Goal: Check status: Check status

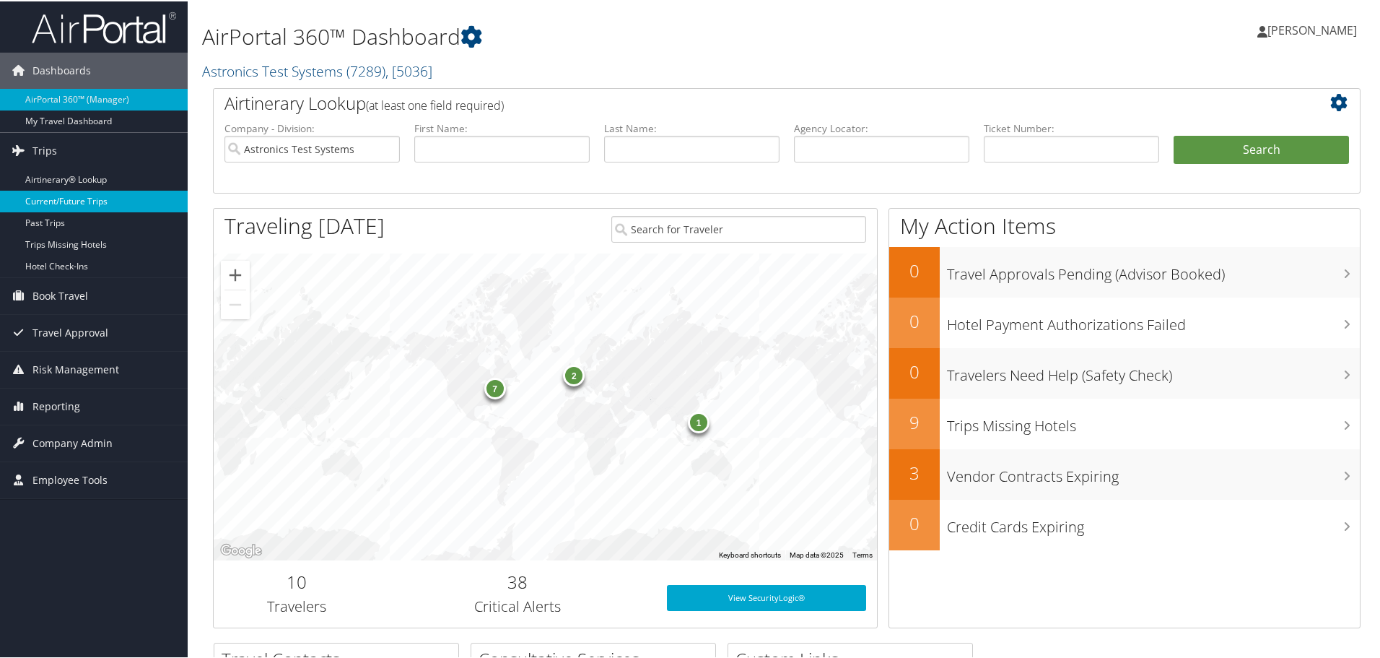
click at [80, 208] on link "Current/Future Trips" at bounding box center [94, 200] width 188 height 22
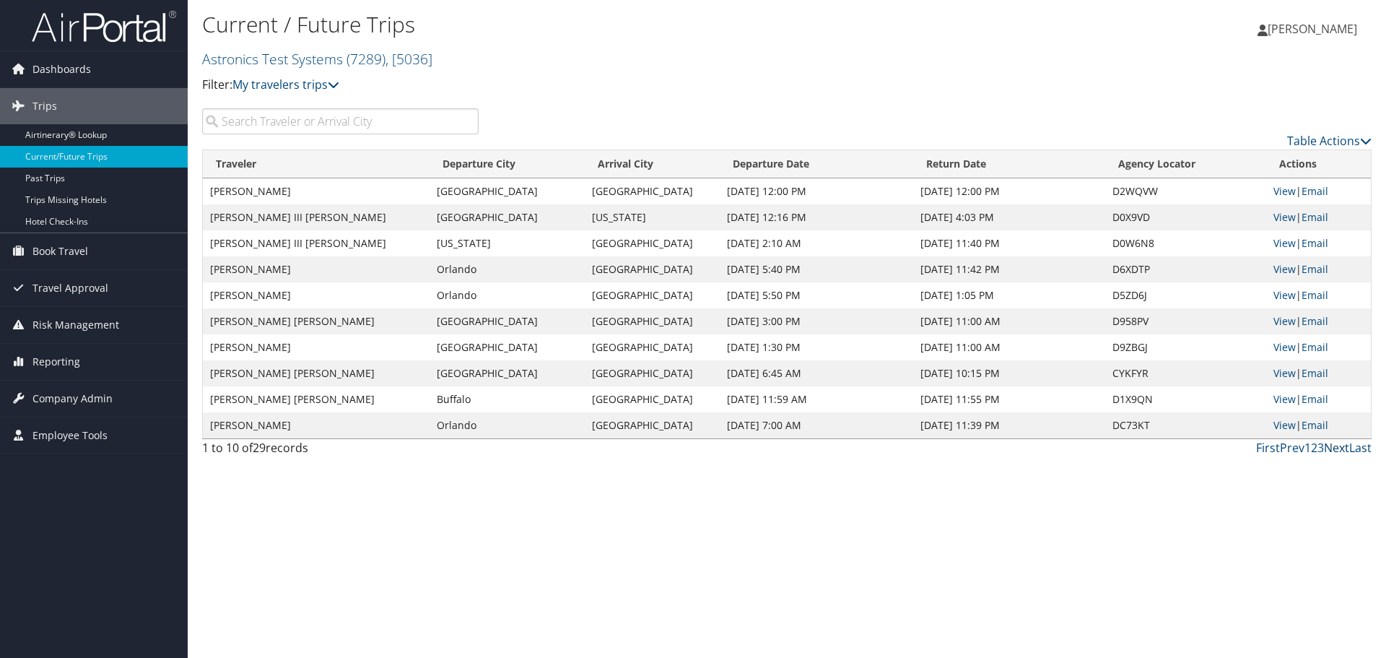
click at [1333, 449] on link "Next" at bounding box center [1336, 448] width 25 height 16
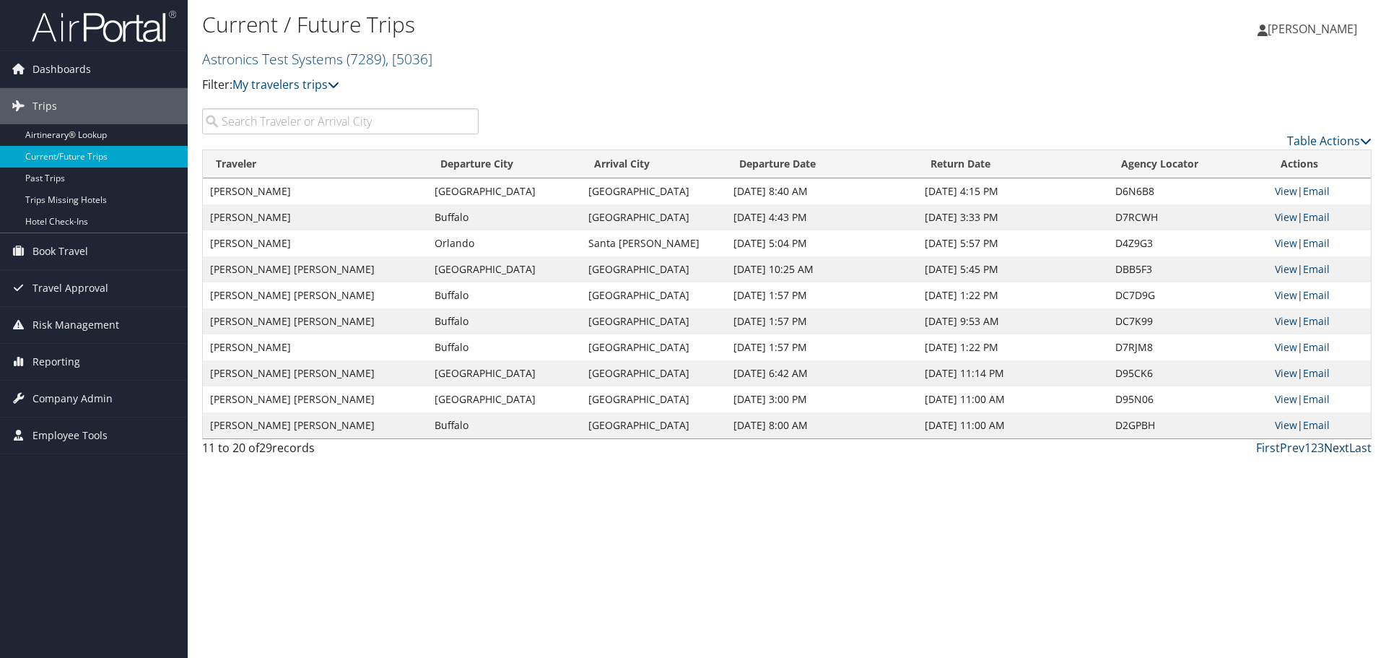
click at [1333, 449] on link "Next" at bounding box center [1336, 448] width 25 height 16
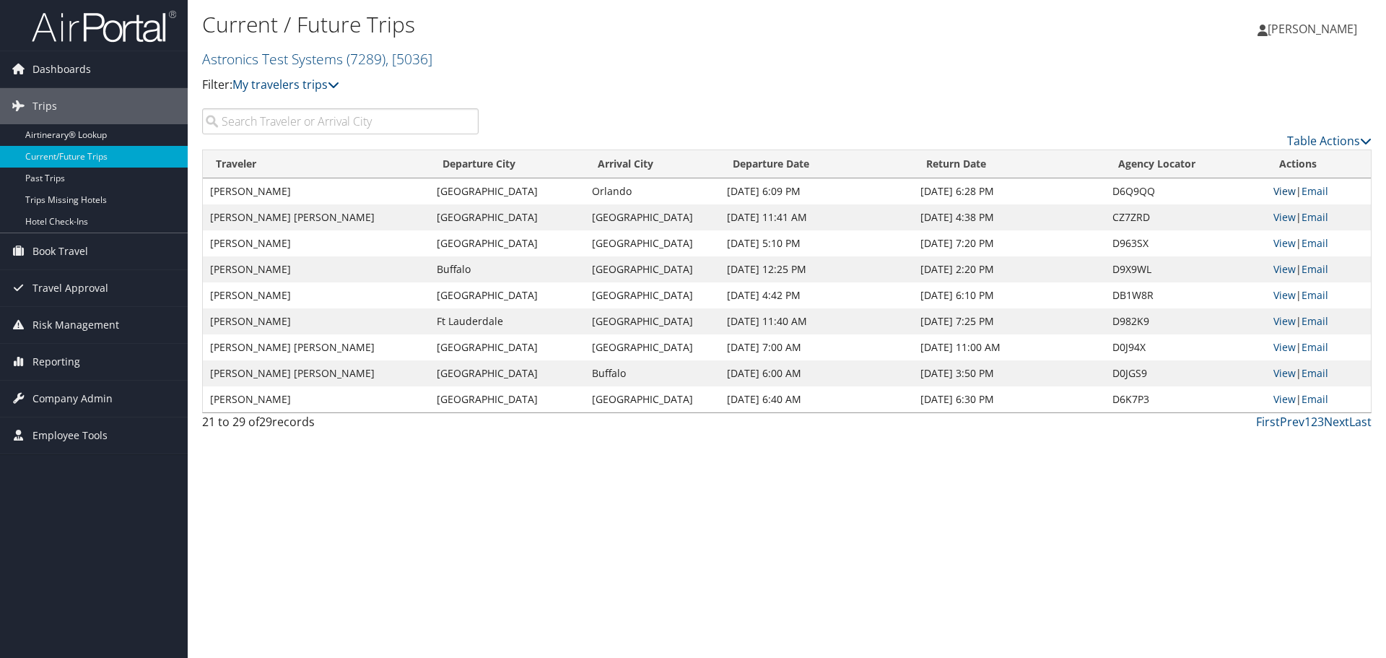
click at [1281, 190] on link "View" at bounding box center [1284, 191] width 22 height 14
